Goal: Check status: Check status

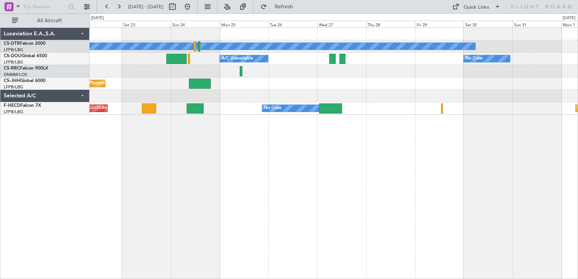
click at [234, 148] on div "No Crew No Crew Planned Maint [GEOGRAPHIC_DATA] ([GEOGRAPHIC_DATA]) A/C Unavail…" at bounding box center [334, 153] width 489 height 252
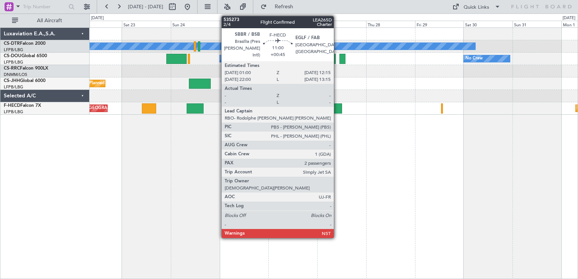
click at [337, 105] on div at bounding box center [330, 109] width 23 height 10
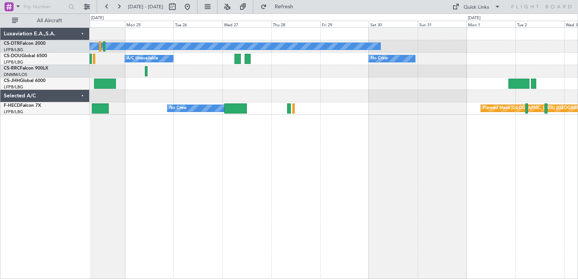
click at [186, 123] on div "No Crew Planned Maint Paris (Le Bourget) A/C Unavailable No Crew Planned Maint …" at bounding box center [334, 153] width 489 height 252
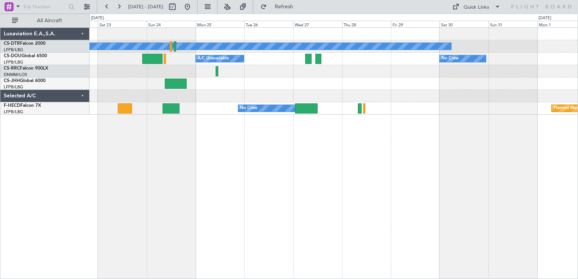
click at [340, 146] on div "No Crew No Crew Planned Maint [GEOGRAPHIC_DATA] ([GEOGRAPHIC_DATA]) A/C Unavail…" at bounding box center [334, 153] width 489 height 252
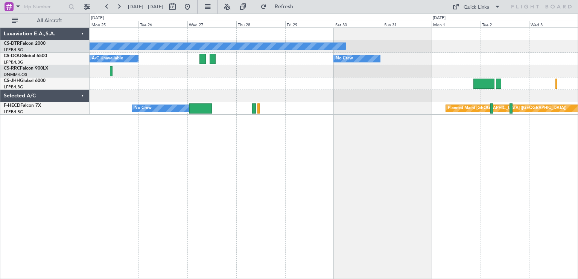
click at [280, 142] on div "No Crew No Crew Planned Maint Paris (Le Bourget) A/C Unavailable Planned Maint …" at bounding box center [334, 153] width 489 height 252
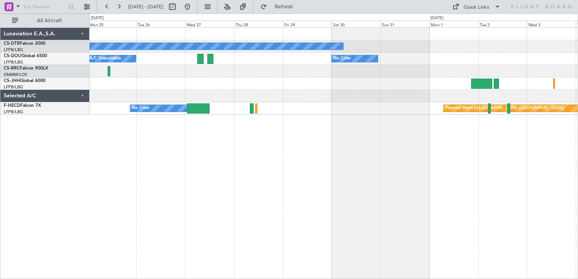
click at [253, 130] on div "No Crew No Crew Planned Maint Paris (Le Bourget) A/C Unavailable Planned Maint …" at bounding box center [334, 153] width 489 height 252
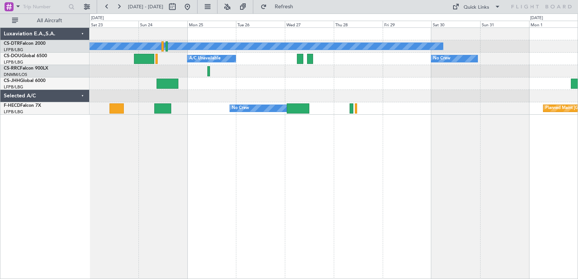
click at [347, 135] on div "No Crew No Crew Planned Maint [GEOGRAPHIC_DATA] ([GEOGRAPHIC_DATA]) A/C Unavail…" at bounding box center [334, 153] width 489 height 252
